Goal: Information Seeking & Learning: Understand process/instructions

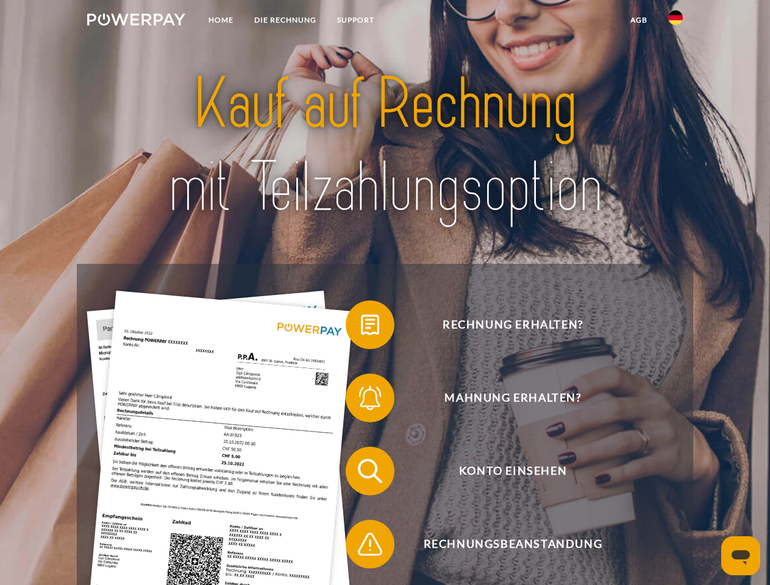
click at [136, 21] on img at bounding box center [136, 19] width 98 height 12
click at [675, 21] on img at bounding box center [675, 17] width 15 height 15
click at [638, 20] on link "agb" at bounding box center [639, 20] width 38 height 22
click at [361, 327] on span at bounding box center [351, 324] width 61 height 61
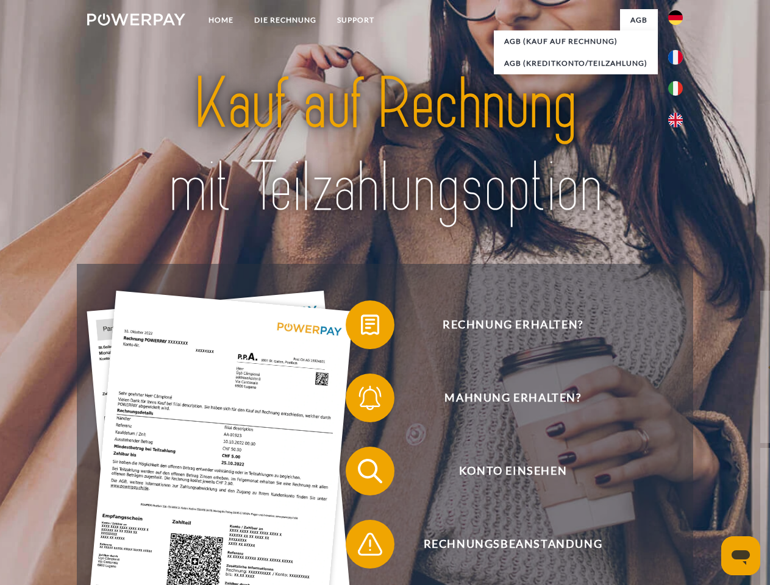
click at [361, 400] on span at bounding box center [351, 398] width 61 height 61
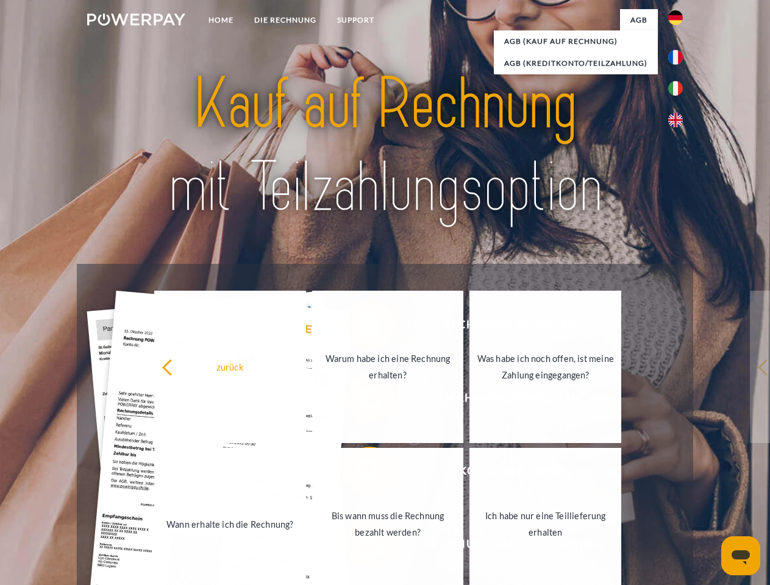
click at [361, 474] on link "Bis wann muss die Rechnung bezahlt werden?" at bounding box center [388, 524] width 152 height 152
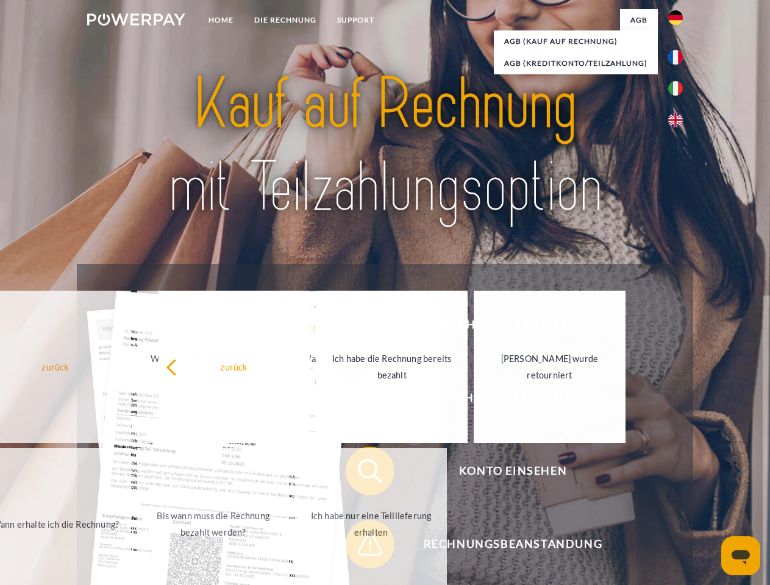
click at [361, 547] on span at bounding box center [351, 544] width 61 height 61
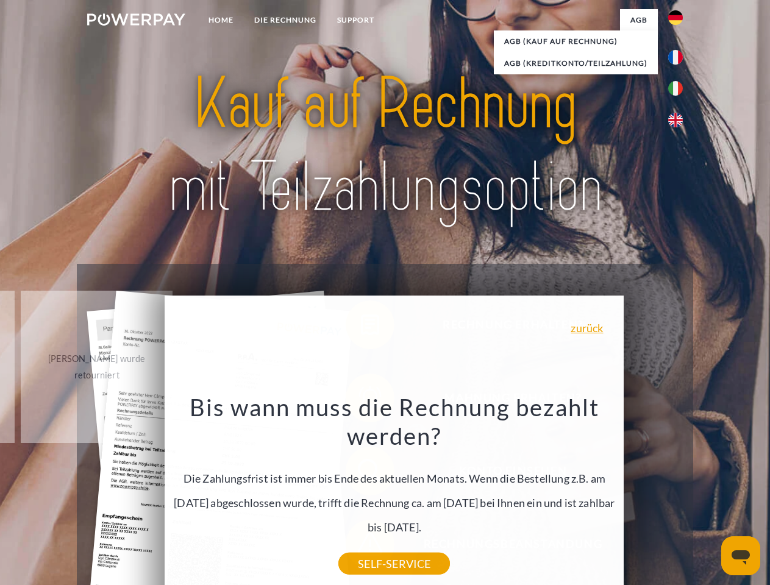
click at [741, 556] on icon "Messaging-Fenster öffnen" at bounding box center [740, 557] width 18 height 15
